Goal: Navigation & Orientation: Find specific page/section

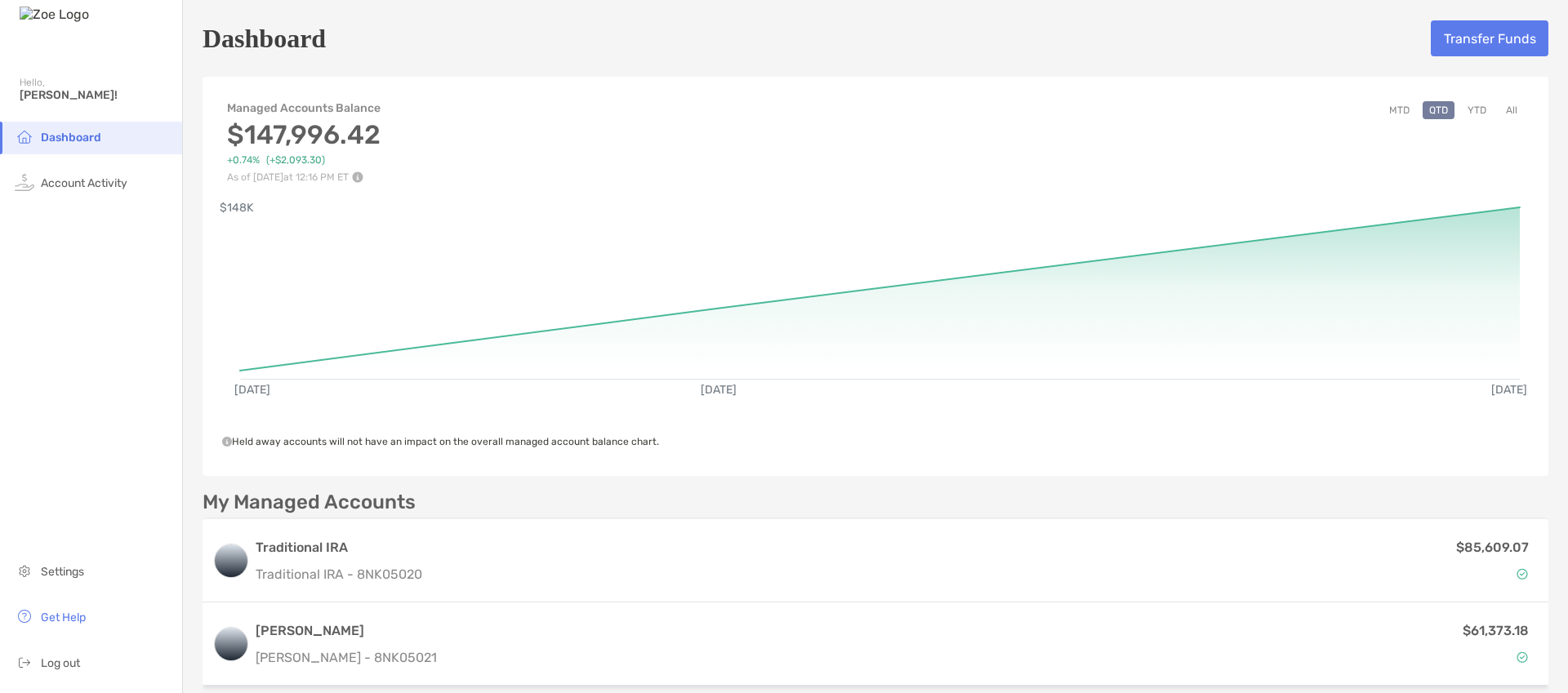
click at [1511, 111] on button "All" at bounding box center [1511, 110] width 25 height 18
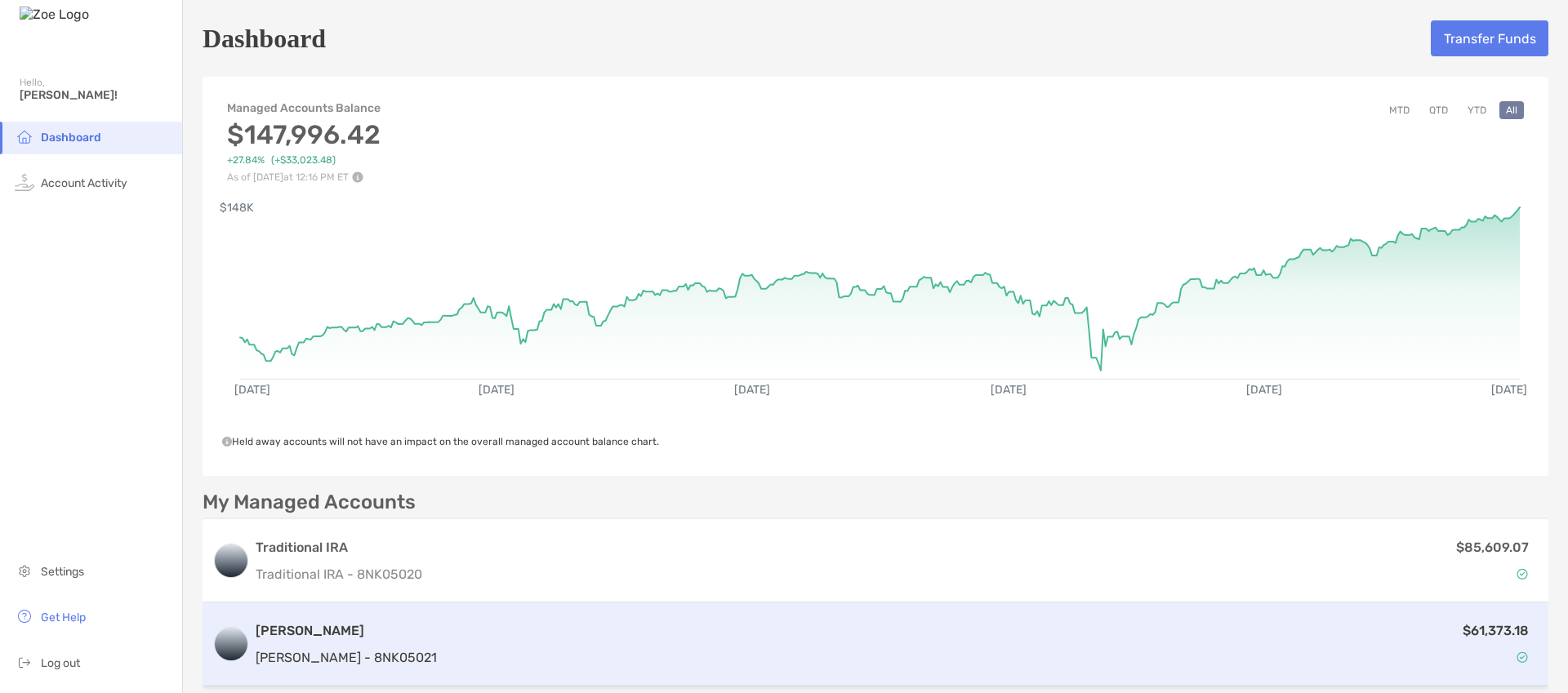
click at [641, 638] on div "$61,373.18" at bounding box center [990, 644] width 1095 height 48
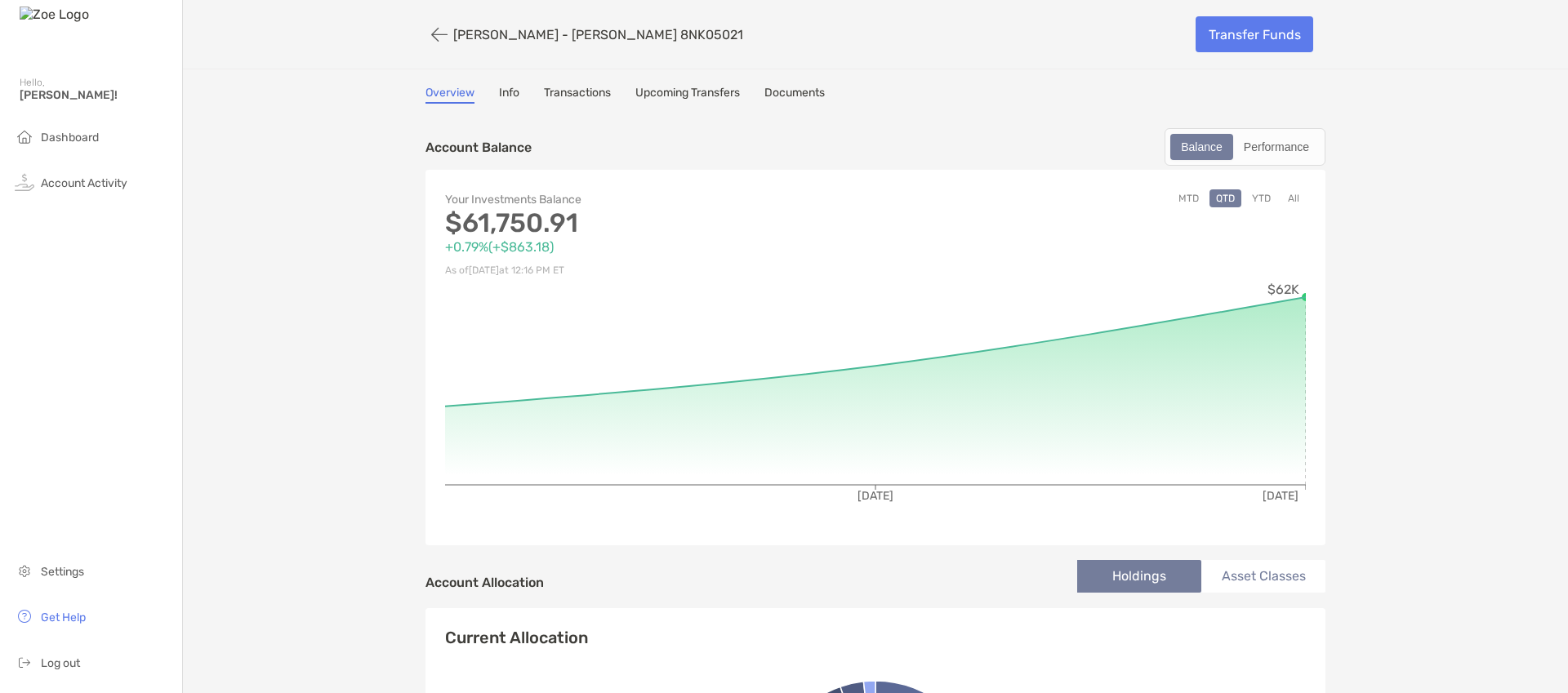
click at [1296, 199] on button "All" at bounding box center [1293, 199] width 25 height 18
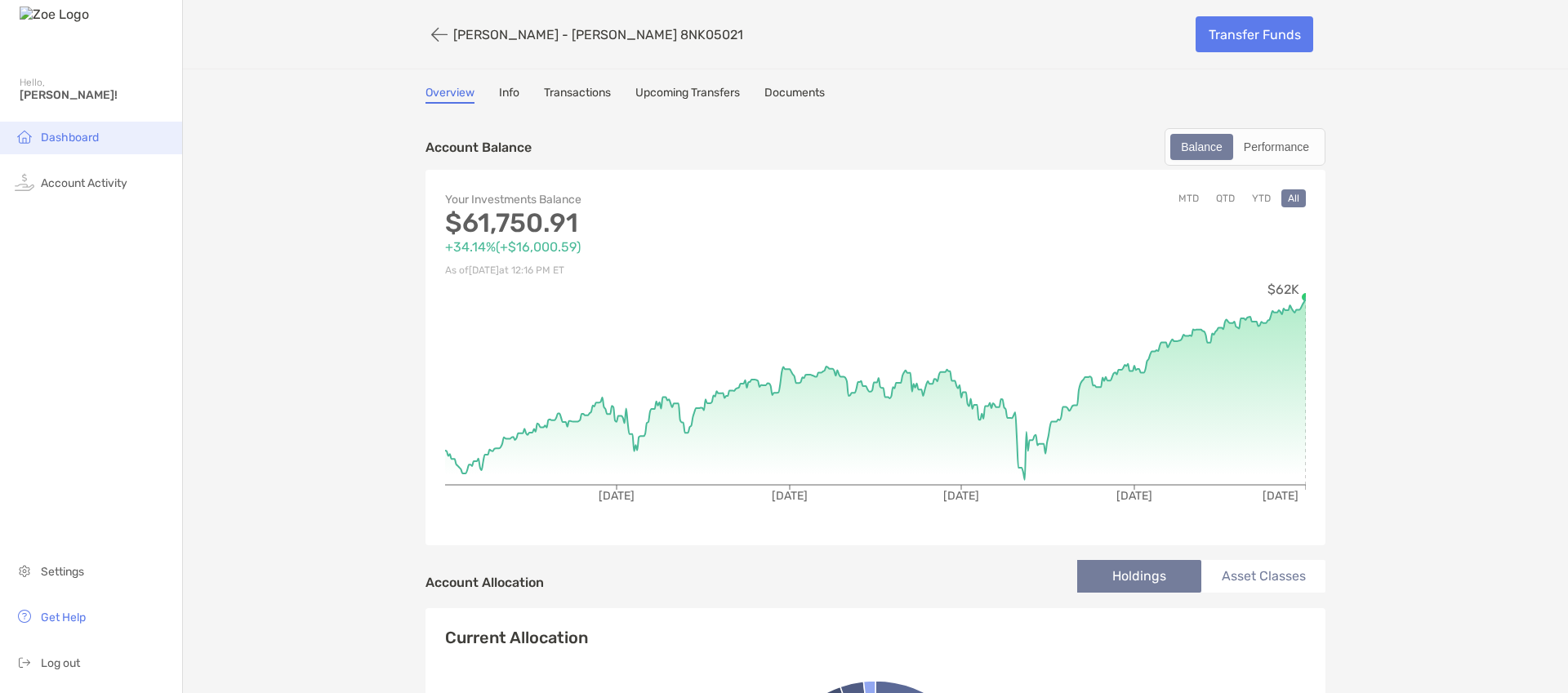
click at [98, 142] on li "Dashboard" at bounding box center [91, 138] width 182 height 33
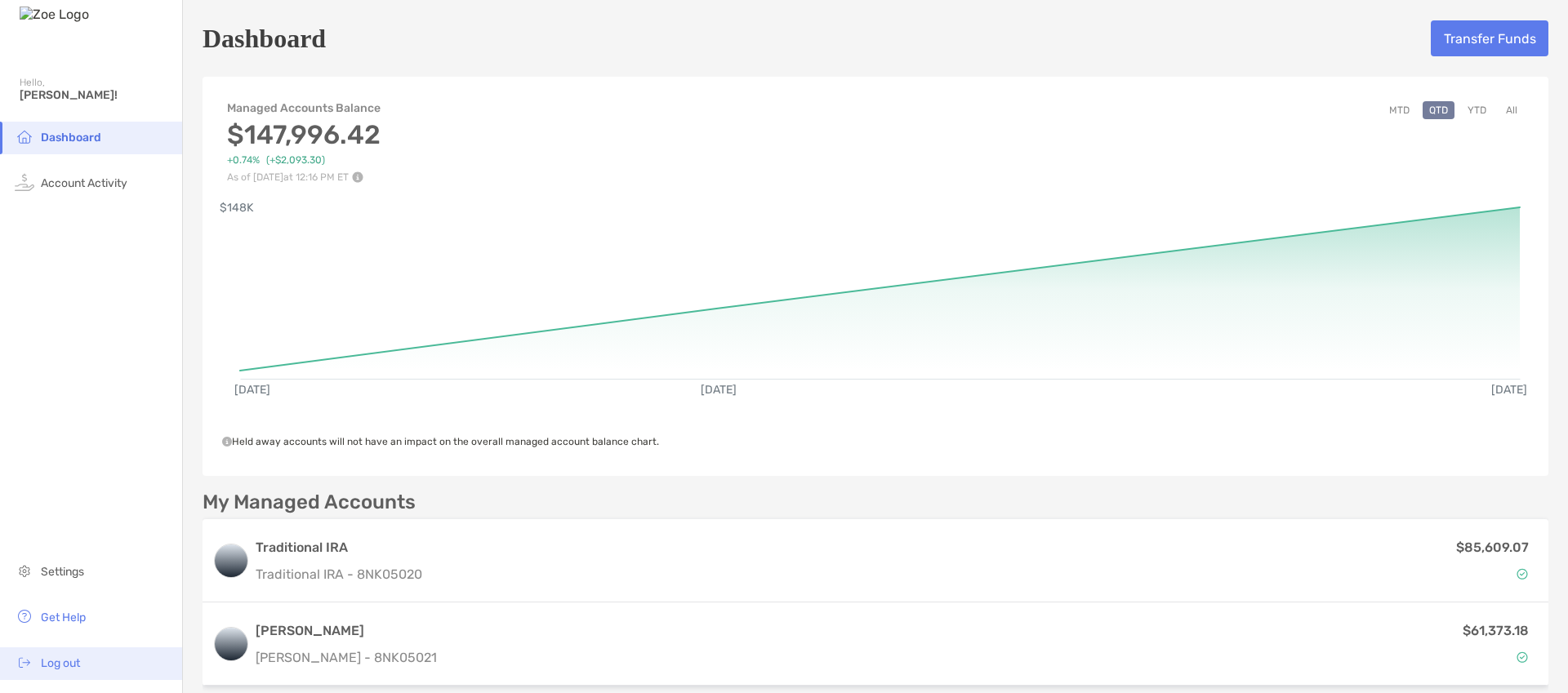
click at [92, 656] on li "Log out" at bounding box center [91, 664] width 182 height 33
